Goal: Task Accomplishment & Management: Manage account settings

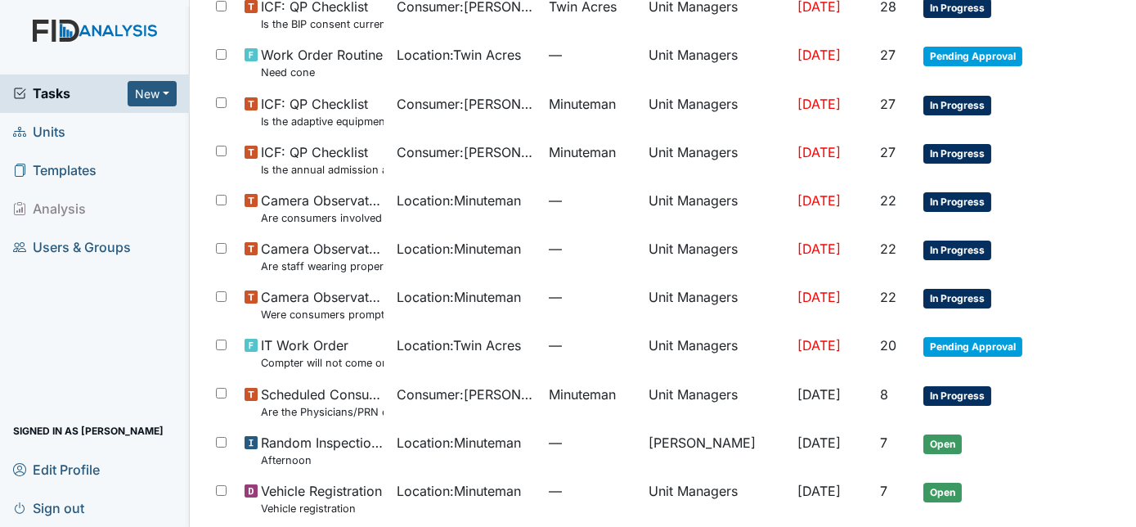
scroll to position [551, 0]
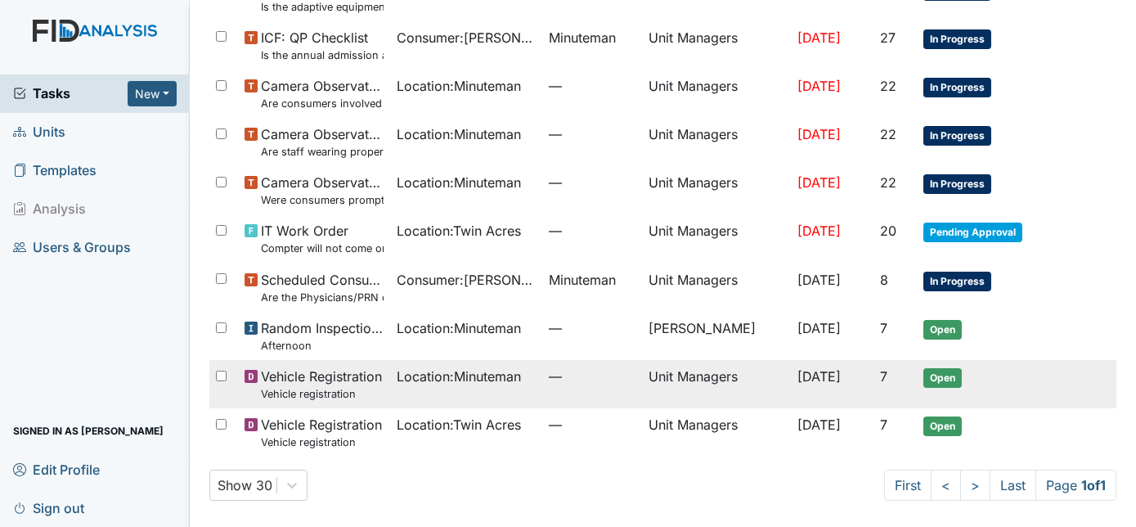
click at [698, 389] on td "Unit Managers" at bounding box center [716, 384] width 149 height 48
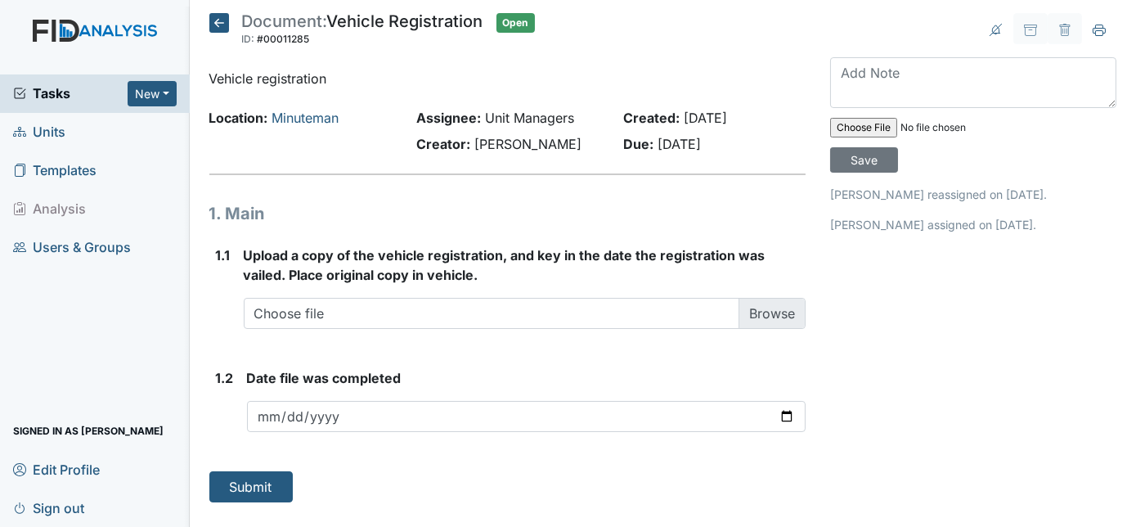
click at [217, 16] on icon at bounding box center [219, 23] width 20 height 20
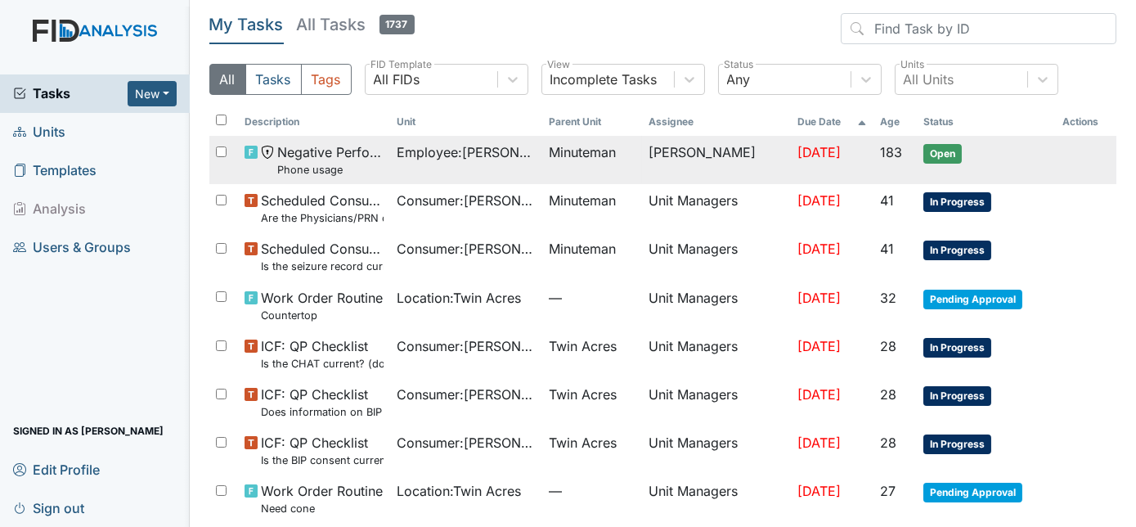
click at [309, 157] on span "Negative Performance Review Phone usage" at bounding box center [330, 159] width 106 height 35
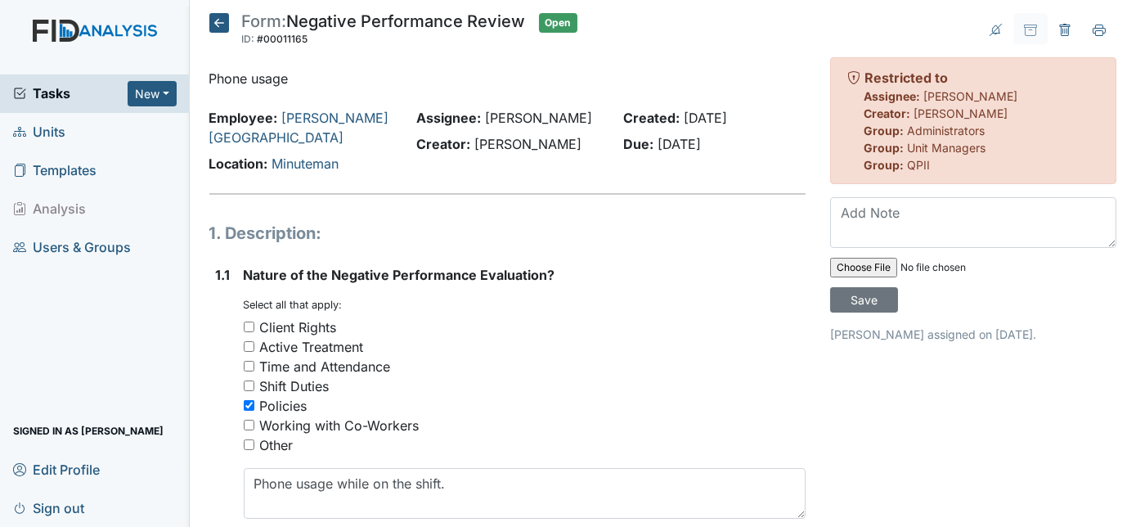
click at [218, 23] on icon at bounding box center [219, 23] width 20 height 20
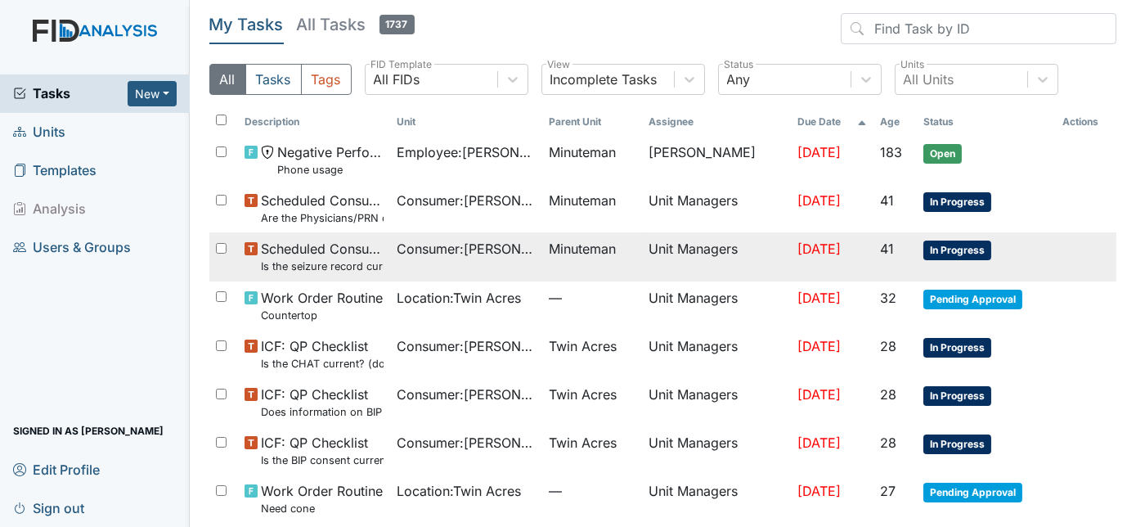
click at [515, 261] on td "Consumer : [PERSON_NAME]" at bounding box center [466, 256] width 152 height 48
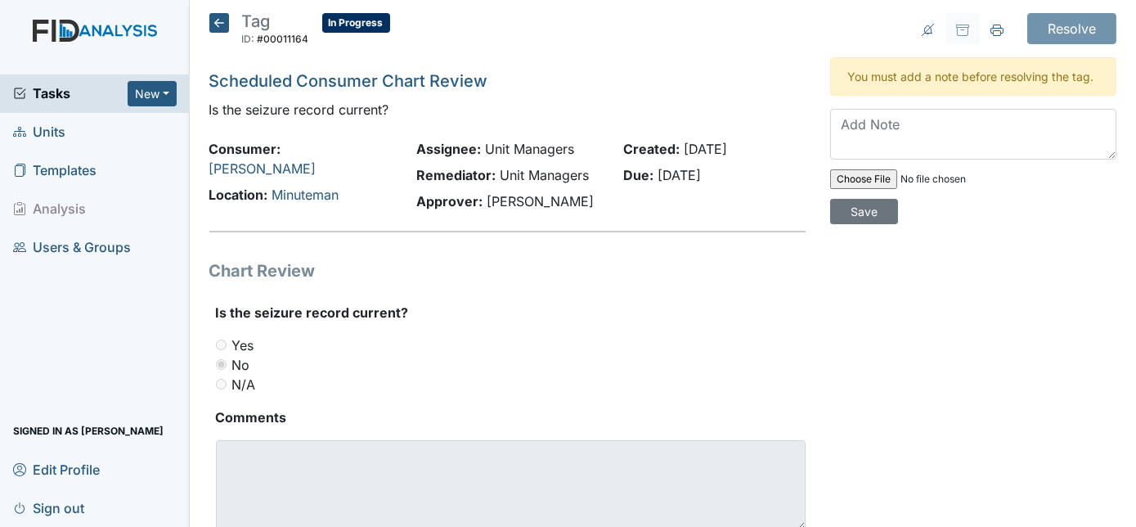
click at [215, 24] on icon at bounding box center [219, 23] width 20 height 20
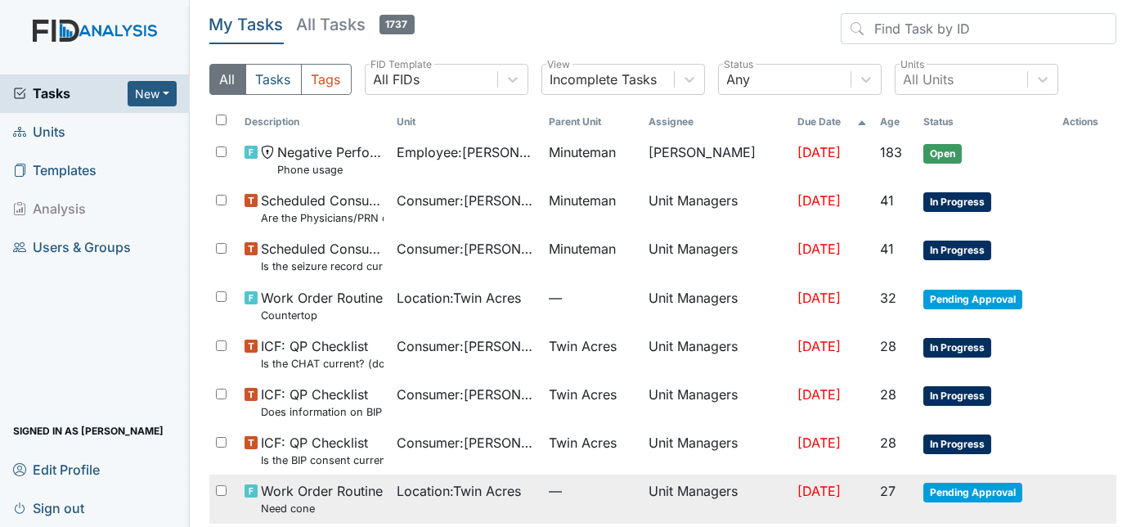
click at [525, 488] on td "Location : Twin Acres" at bounding box center [466, 498] width 152 height 48
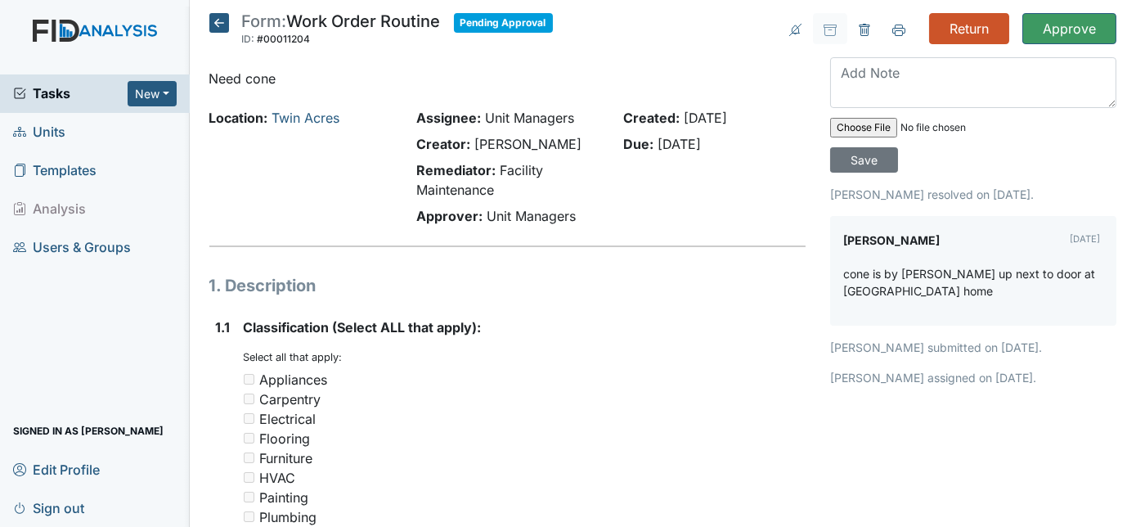
click at [212, 21] on icon at bounding box center [219, 23] width 20 height 20
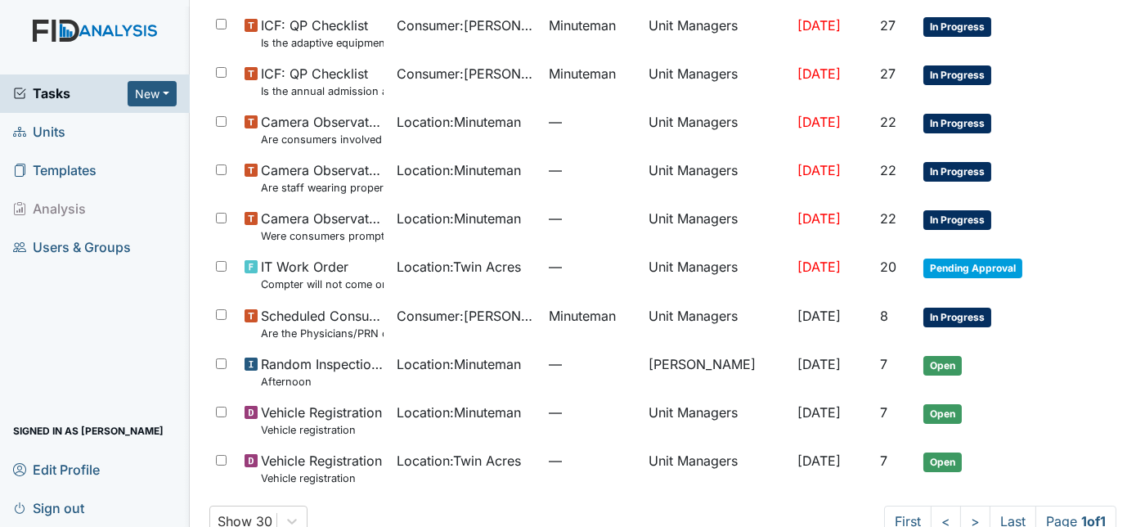
scroll to position [551, 0]
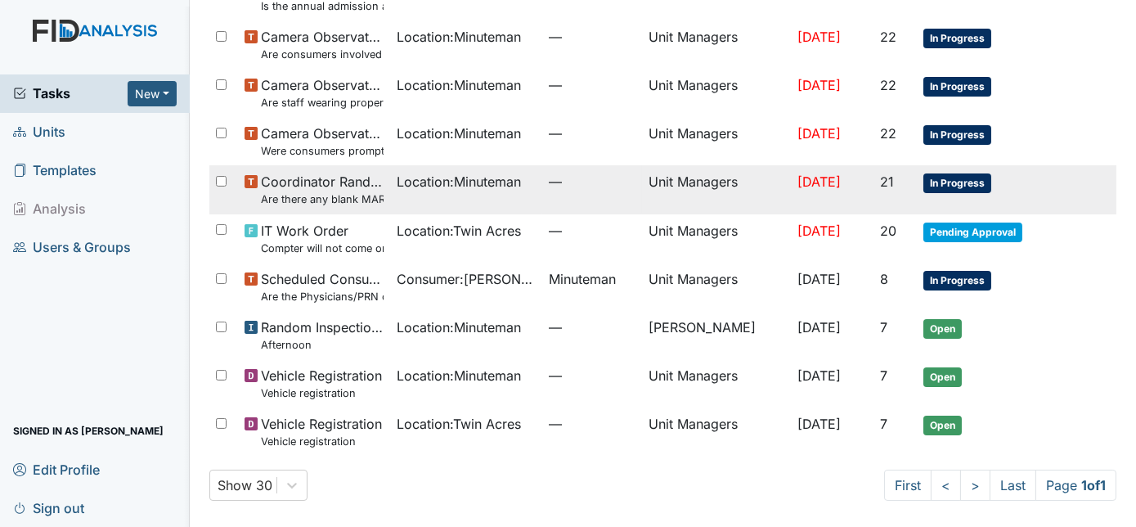
click at [1038, 208] on td "In Progress" at bounding box center [986, 189] width 139 height 48
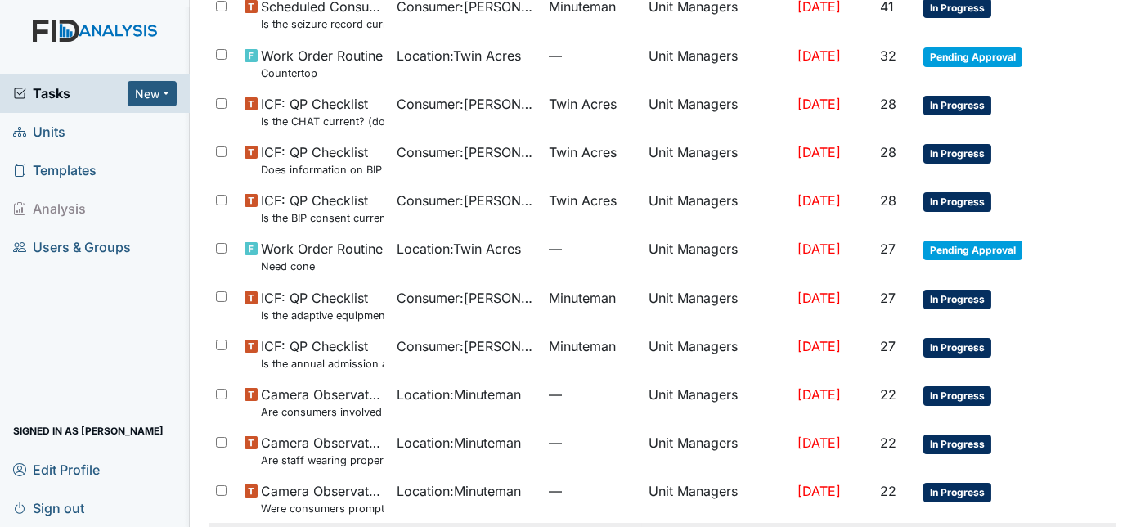
scroll to position [14, 0]
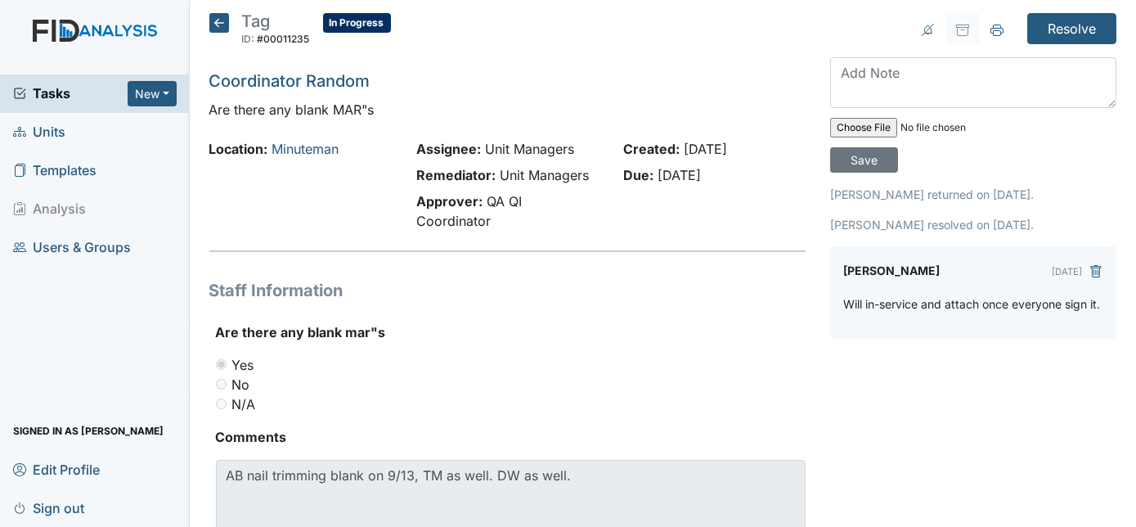
click at [216, 17] on icon at bounding box center [219, 23] width 20 height 20
